Goal: Information Seeking & Learning: Learn about a topic

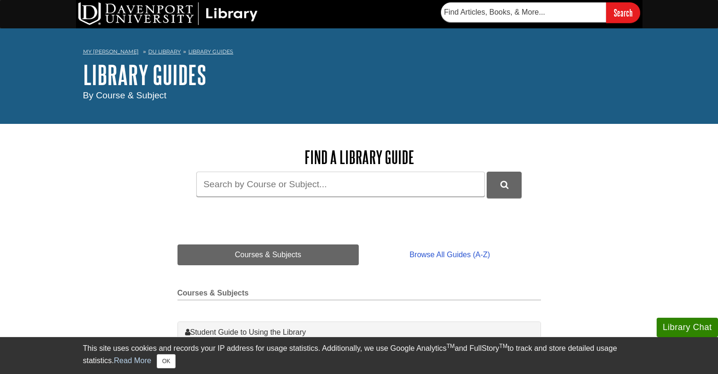
scroll to position [47, 0]
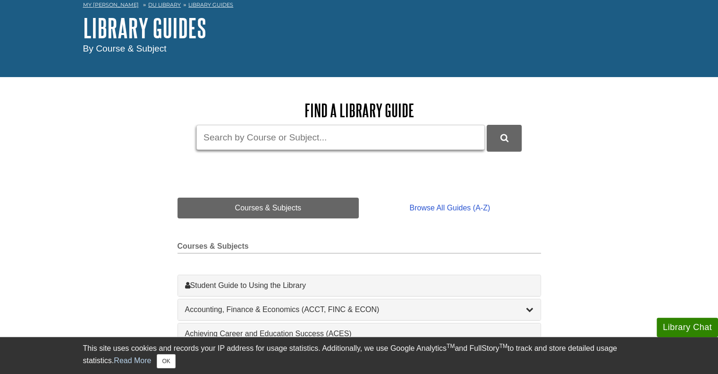
click at [422, 140] on input "Guide Search Terms" at bounding box center [340, 137] width 289 height 25
click at [423, 139] on input "Guide Search Terms" at bounding box center [340, 137] width 289 height 25
type input "minitab"
click at [487, 125] on button "submit" at bounding box center [504, 138] width 35 height 26
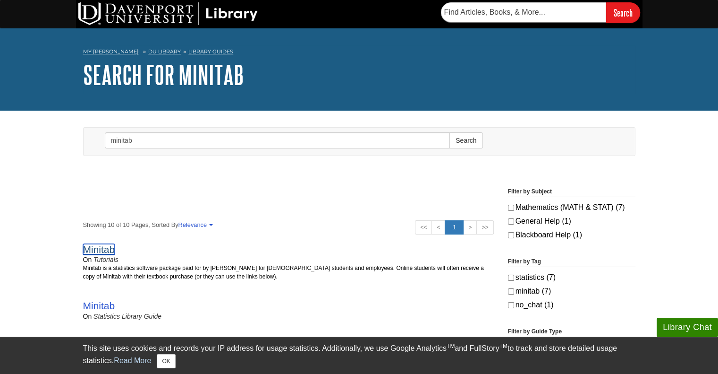
drag, startPoint x: 94, startPoint y: 249, endPoint x: 103, endPoint y: 248, distance: 8.5
click at [94, 249] on link "Minitab" at bounding box center [99, 249] width 32 height 11
